Goal: Task Accomplishment & Management: Manage account settings

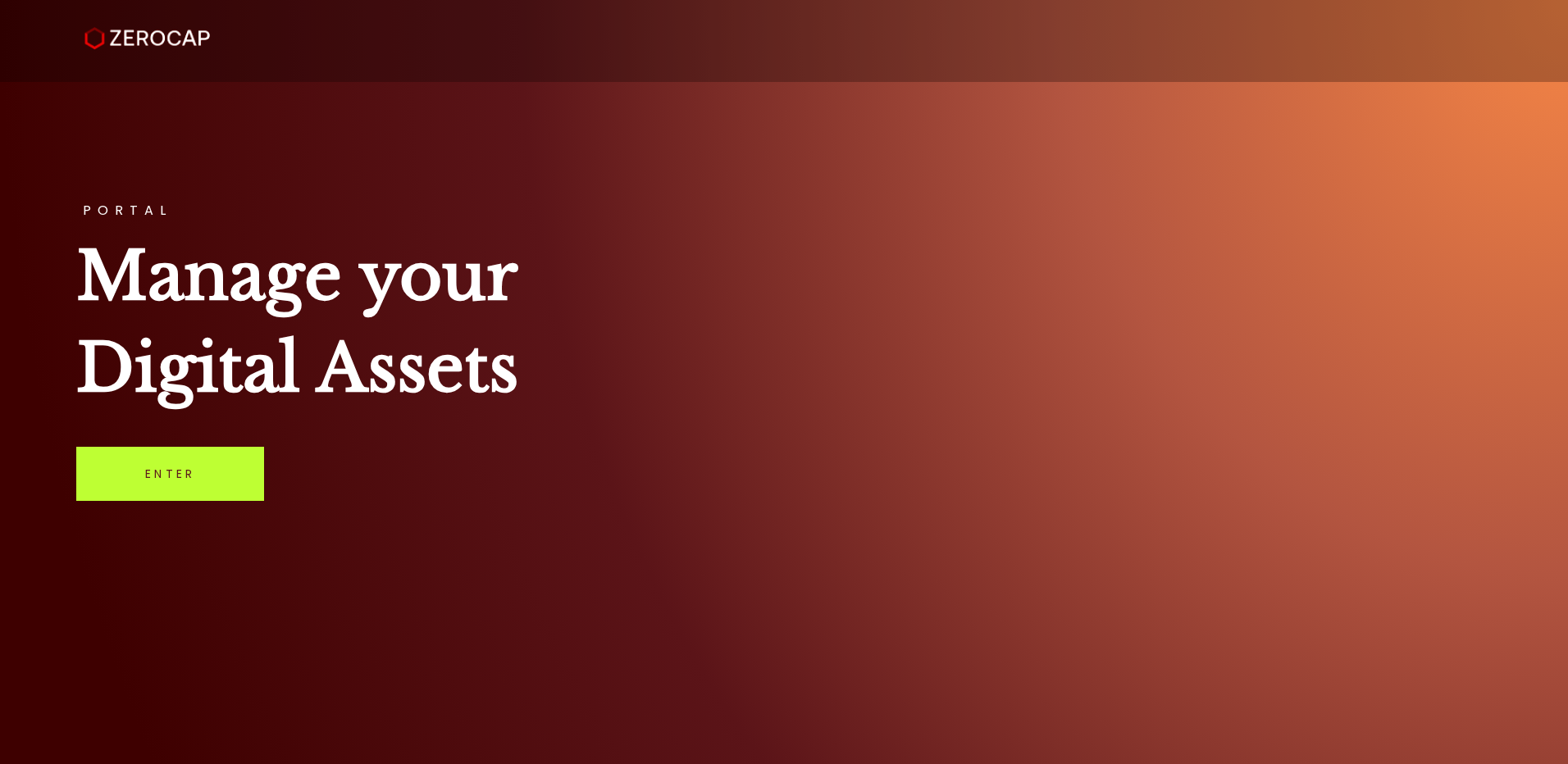
click at [178, 466] on link "Enter" at bounding box center [169, 473] width 187 height 54
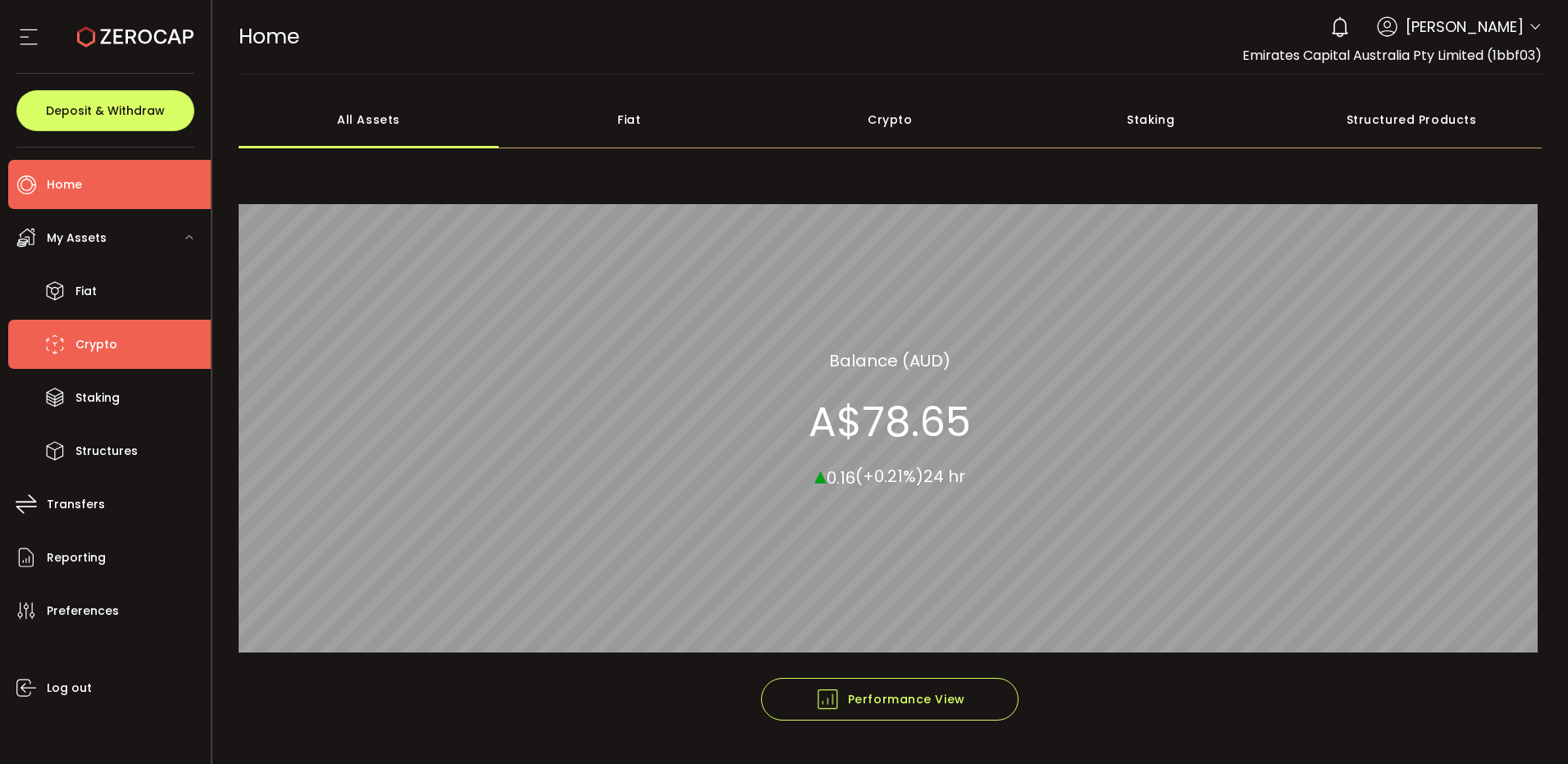
click at [100, 345] on span "Crypto" at bounding box center [97, 345] width 42 height 24
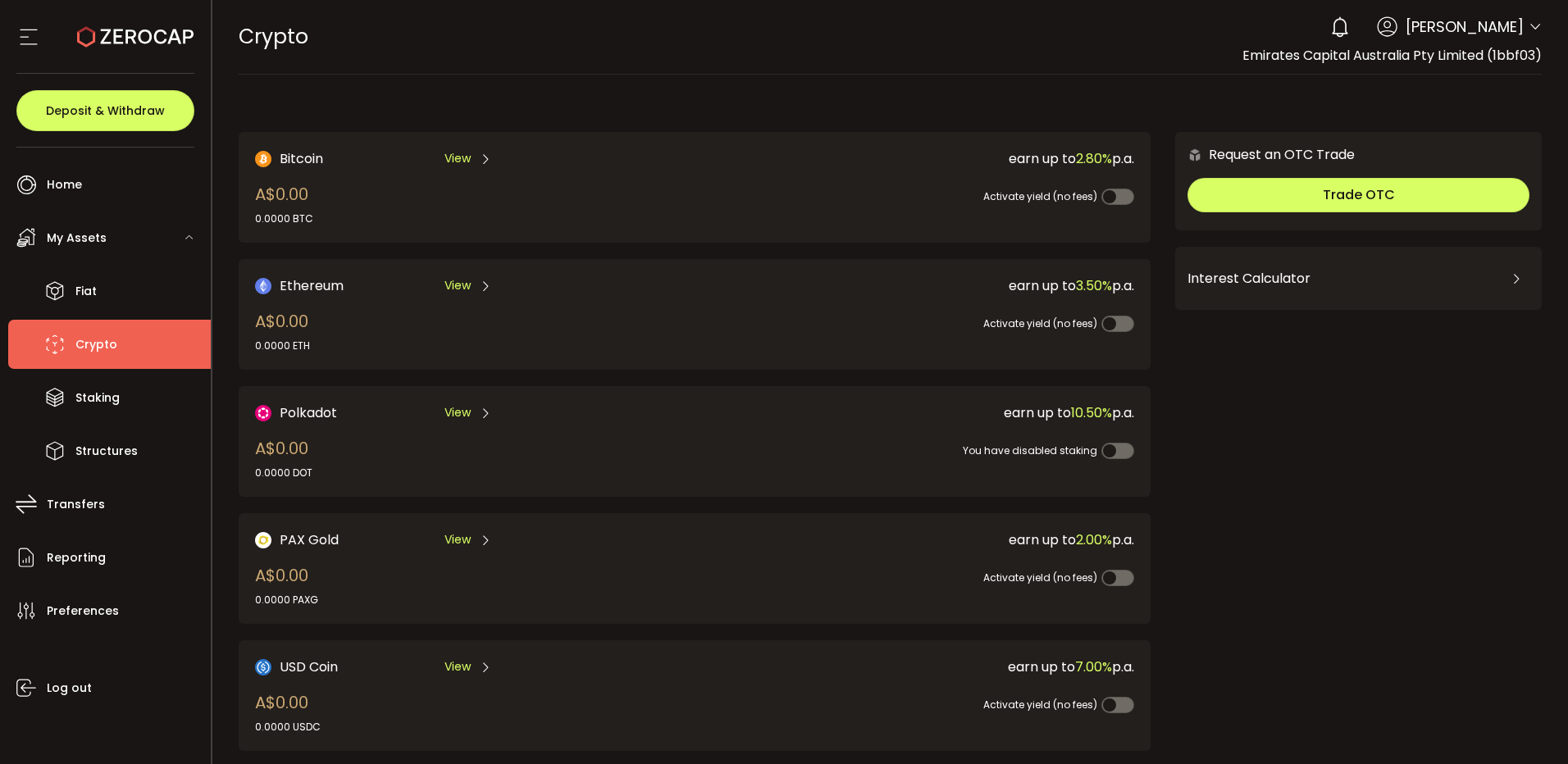
click at [1512, 30] on span "Brian Silvia" at bounding box center [1464, 27] width 118 height 22
click at [1523, 30] on div "0 Brian Silvia Account Emirates Capital Australia Pty Limited (1bbf03) Preferen…" at bounding box center [1431, 27] width 219 height 36
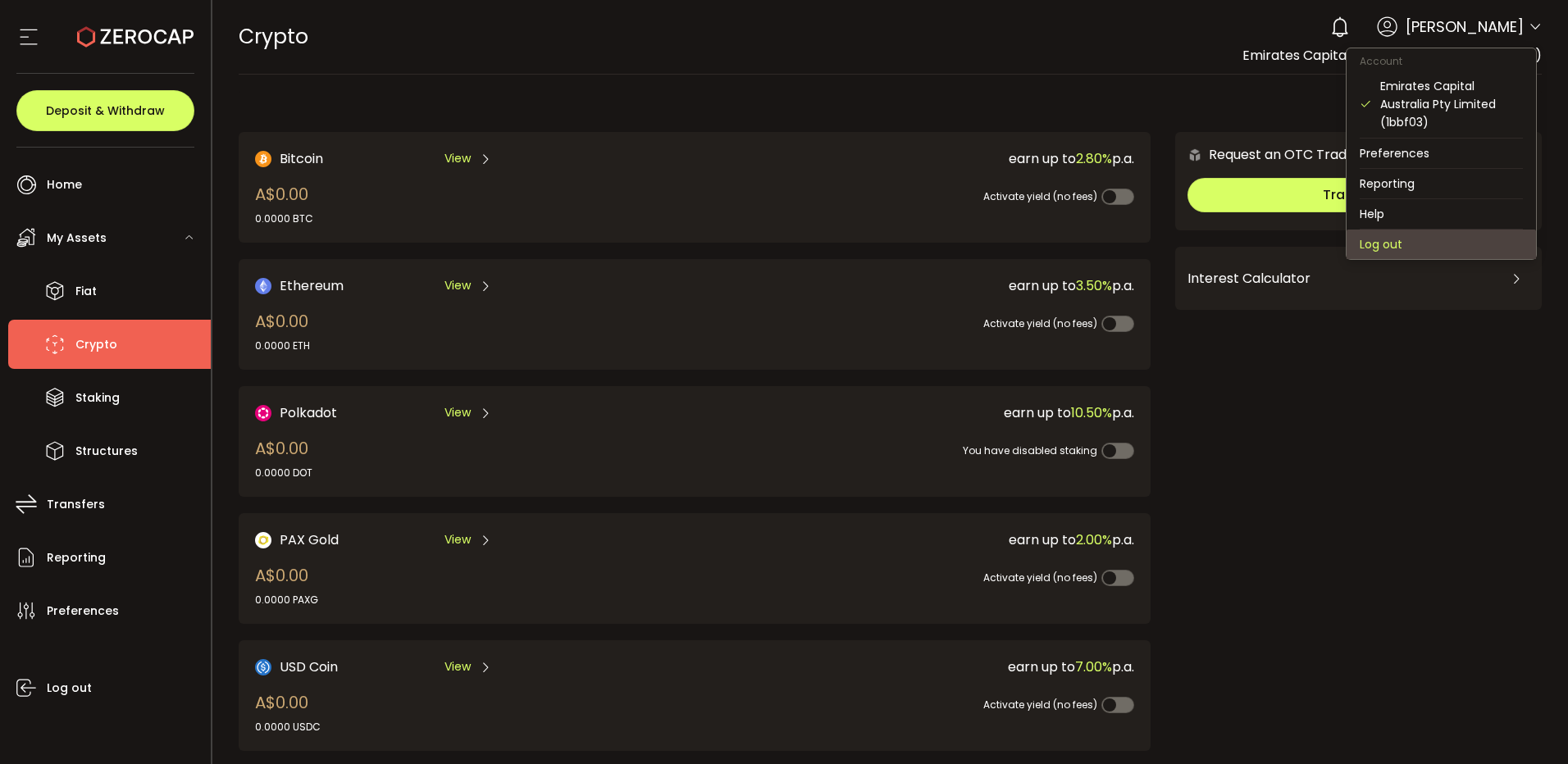
click at [1415, 240] on li "Log out" at bounding box center [1440, 244] width 189 height 29
